Goal: Navigation & Orientation: Find specific page/section

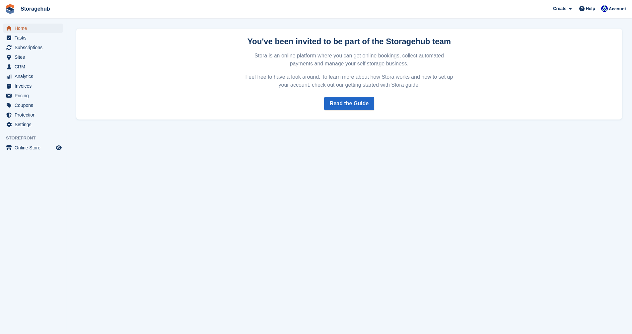
click at [16, 29] on span "Home" at bounding box center [35, 28] width 40 height 9
